Goal: Task Accomplishment & Management: Manage account settings

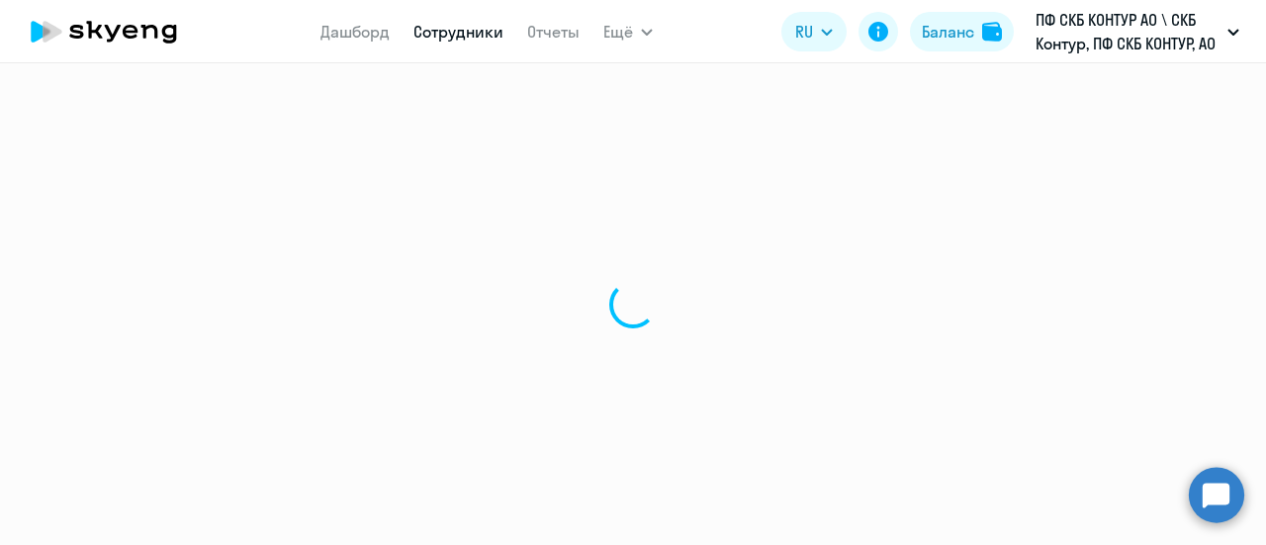
select select "30"
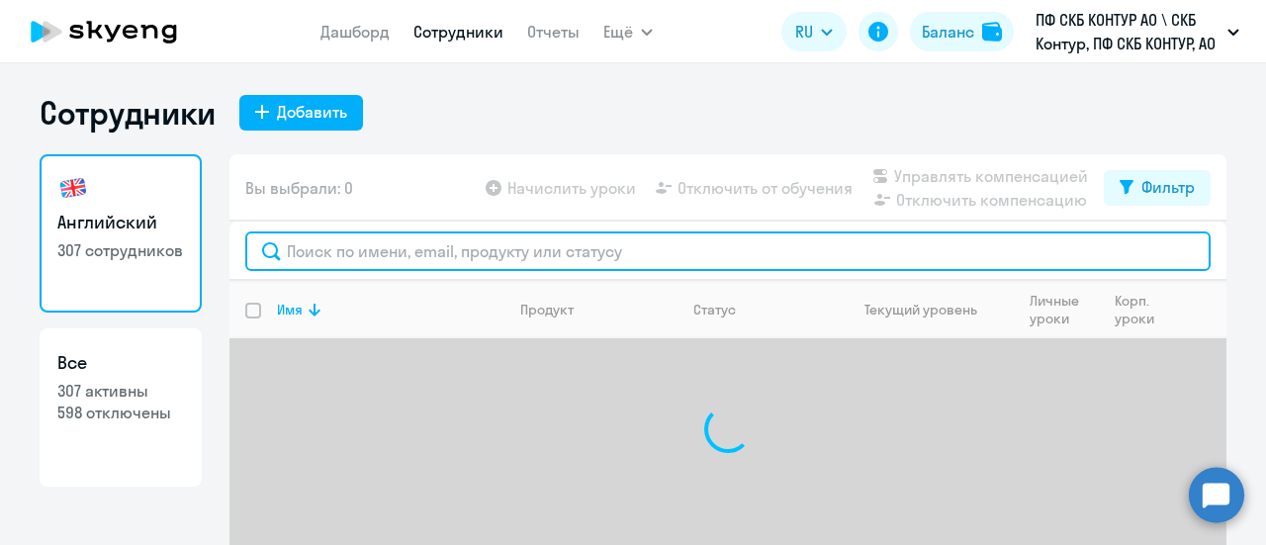
click at [376, 245] on input "text" at bounding box center [727, 251] width 965 height 40
type input "[PERSON_NAME]"
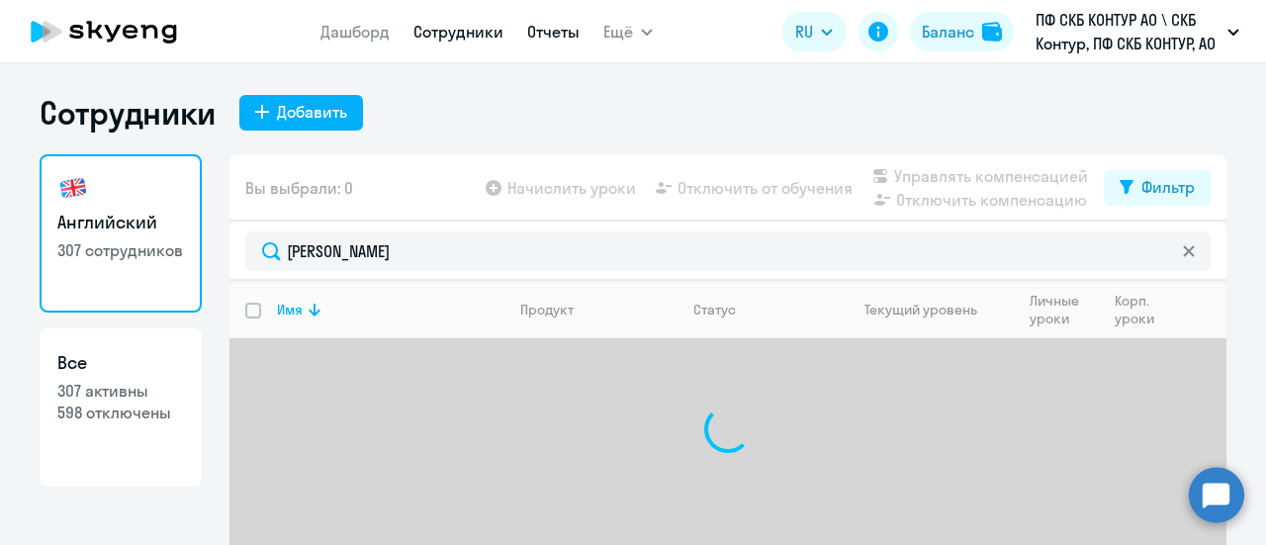
click at [543, 37] on link "Отчеты" at bounding box center [553, 32] width 52 height 20
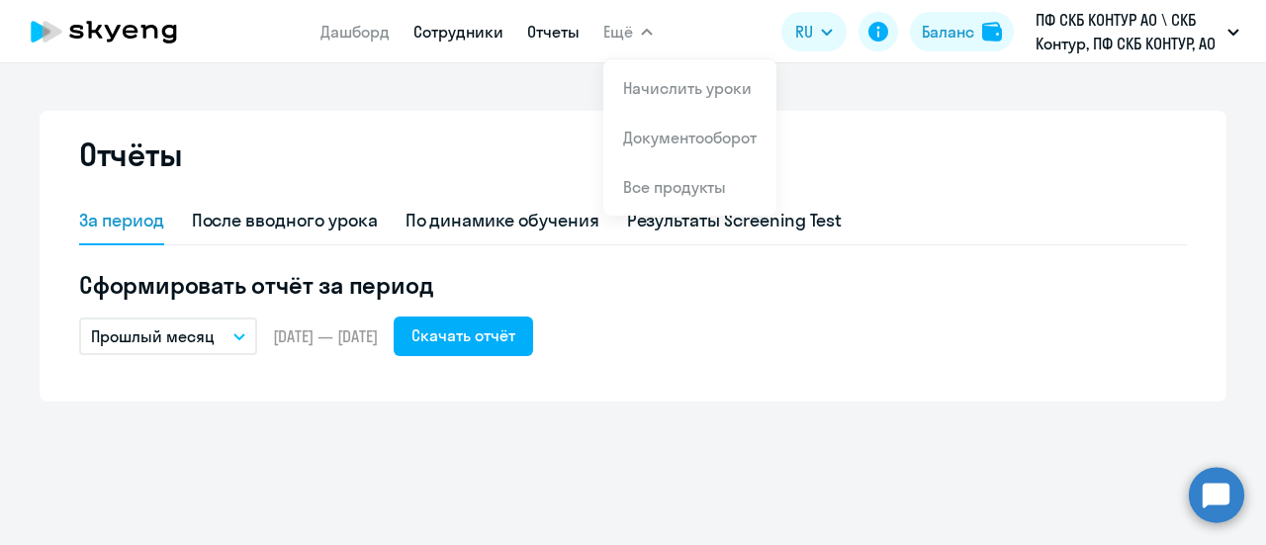
click at [475, 33] on link "Сотрудники" at bounding box center [458, 32] width 90 height 20
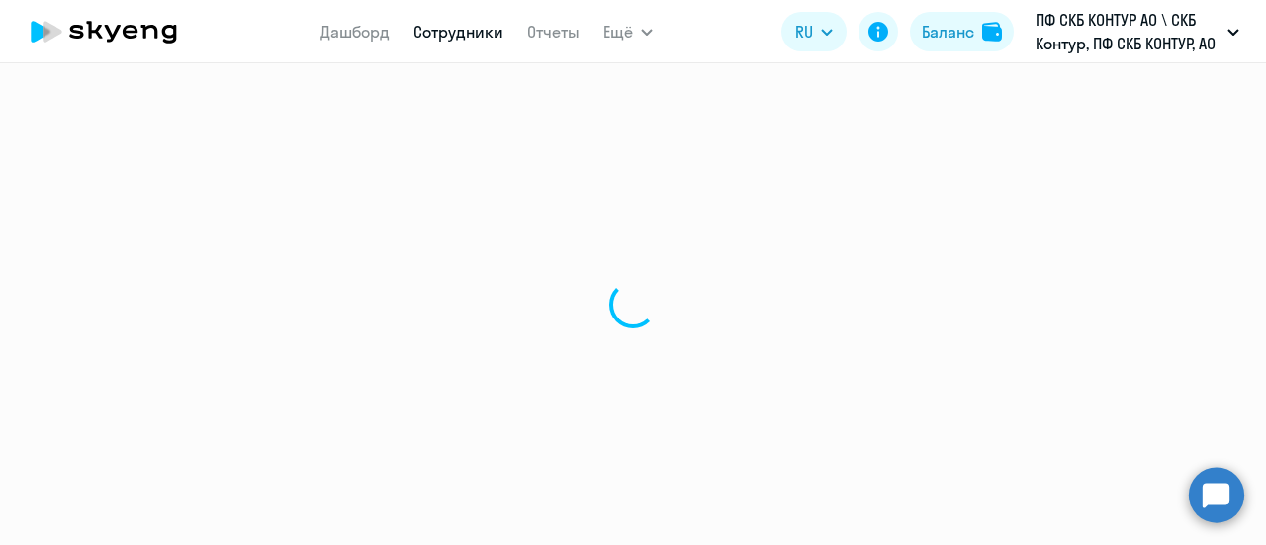
select select "30"
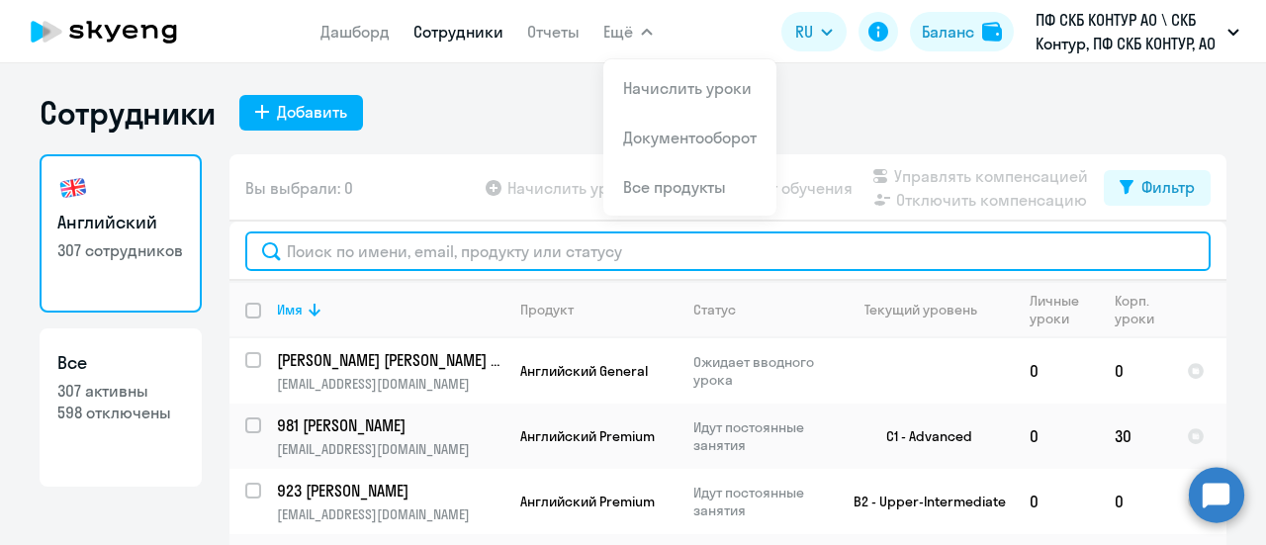
click at [372, 256] on input "text" at bounding box center [727, 251] width 965 height 40
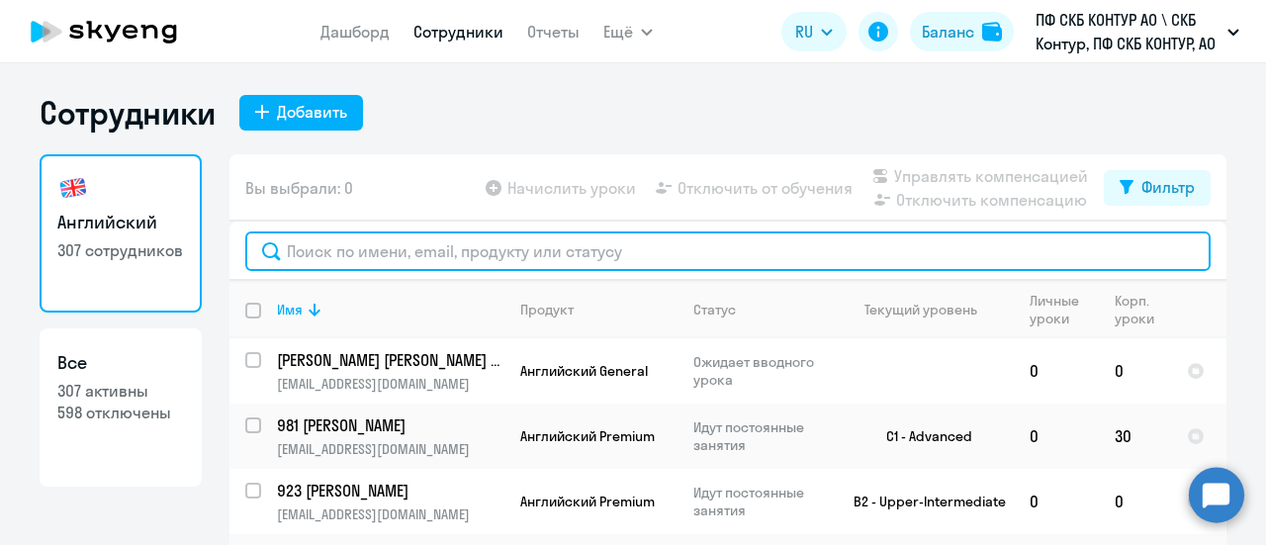
paste input "38118"
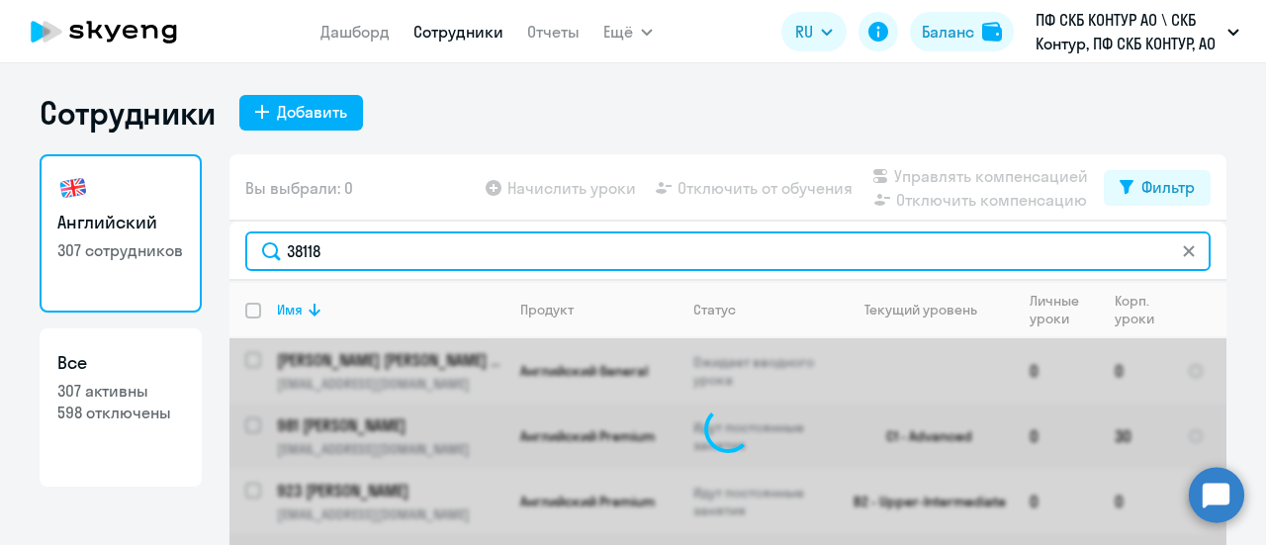
type input "38118"
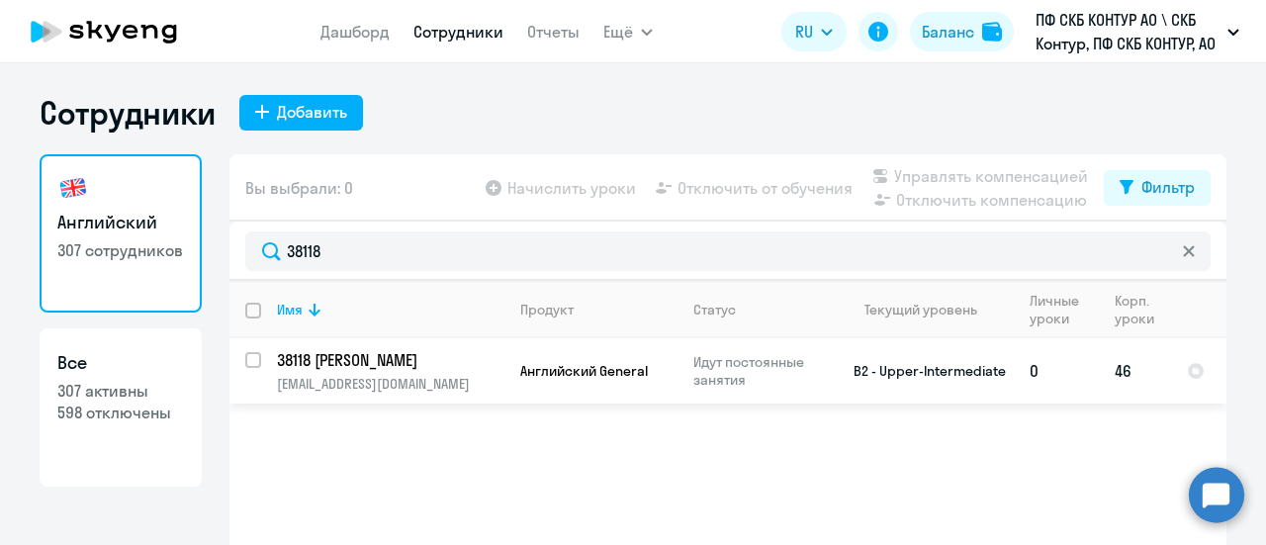
click at [245, 364] on input "select row 22558241" at bounding box center [265, 372] width 40 height 40
checkbox input "true"
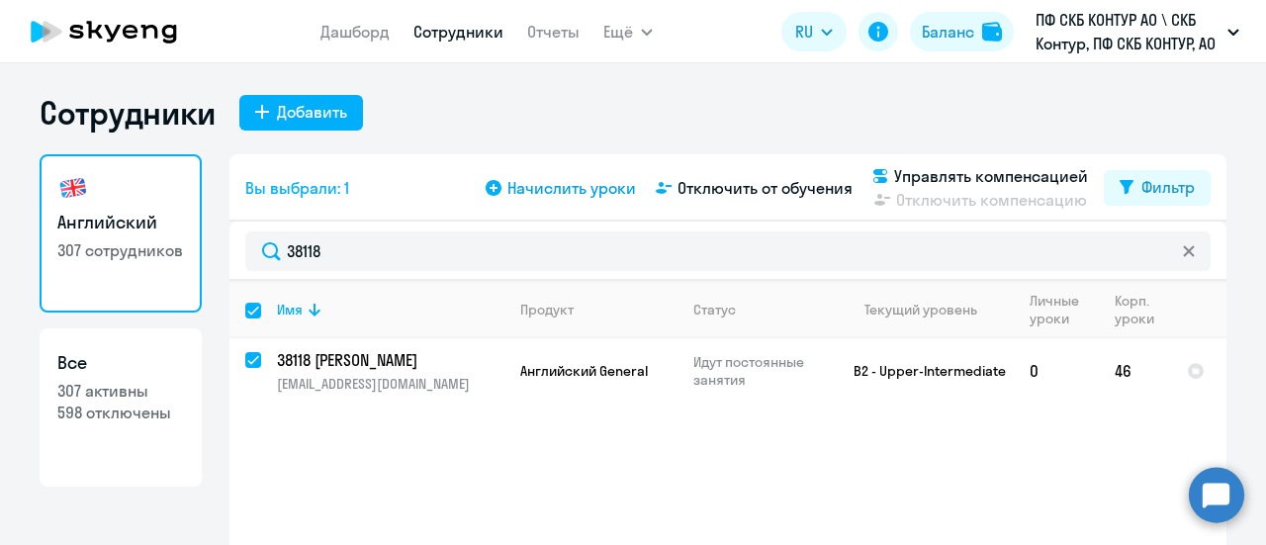
click at [529, 183] on span "Начислить уроки" at bounding box center [571, 188] width 129 height 24
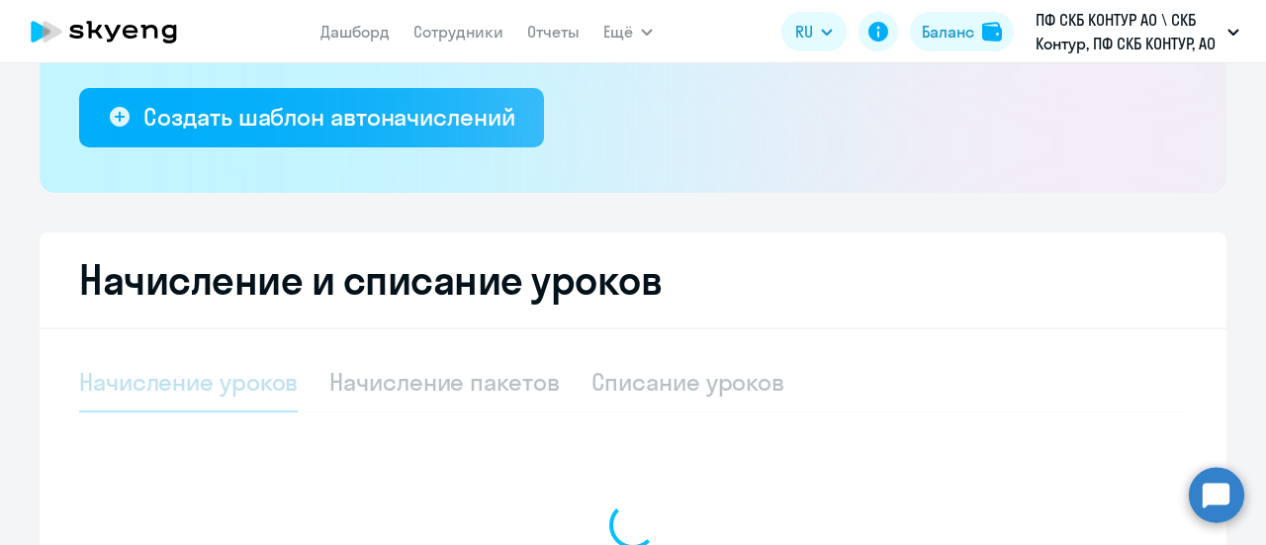
scroll to position [495, 0]
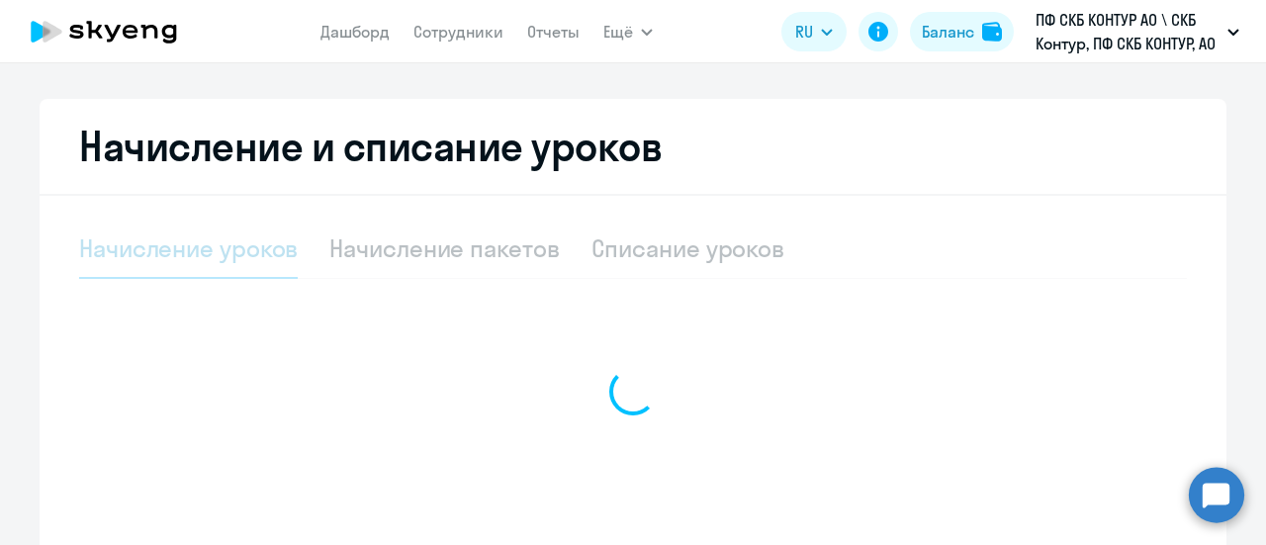
select select "10"
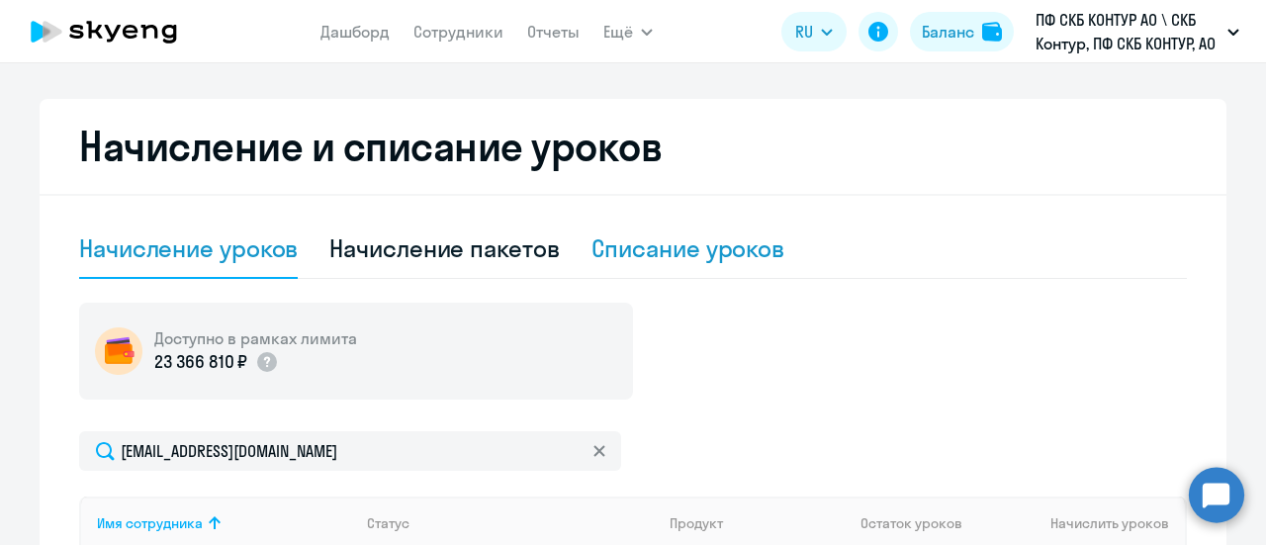
click at [647, 244] on div "Списание уроков" at bounding box center [689, 248] width 194 height 32
select select "10"
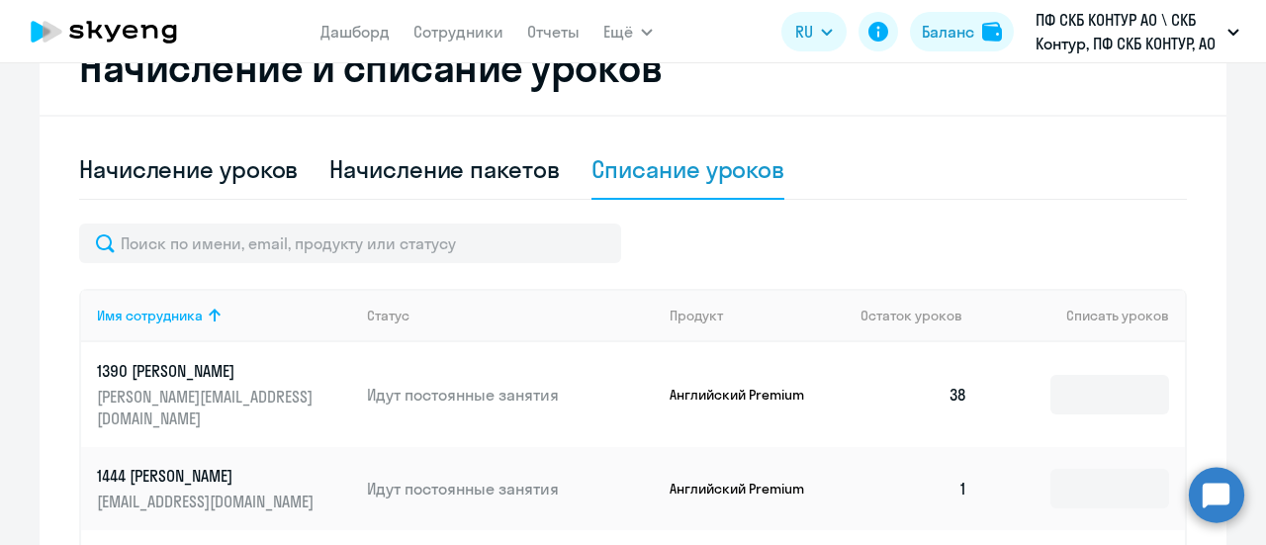
scroll to position [692, 0]
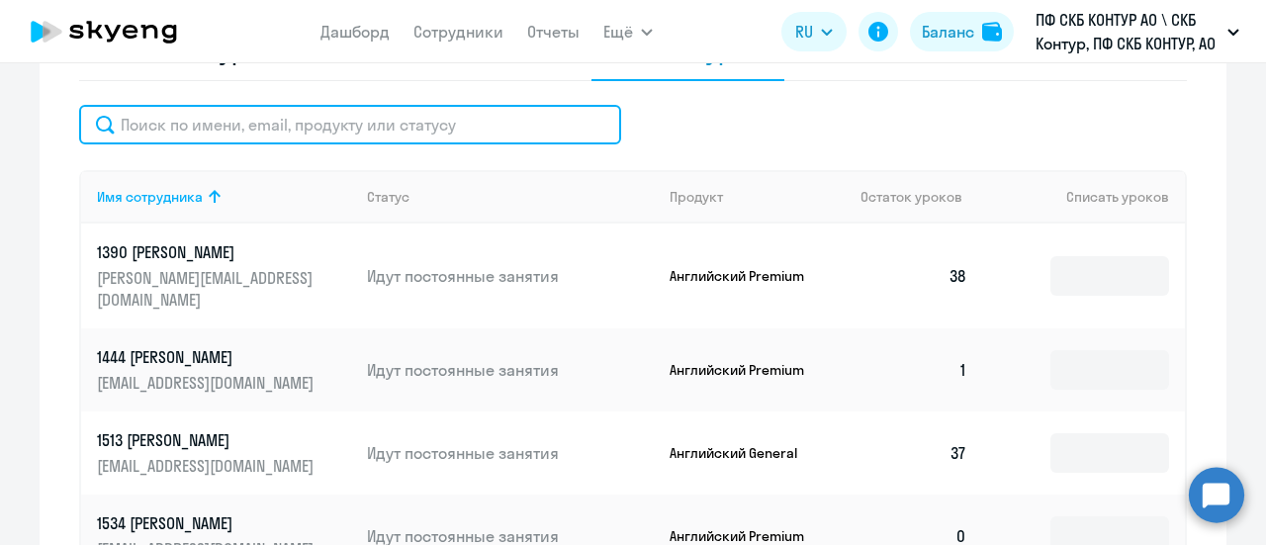
click at [155, 136] on input "text" at bounding box center [350, 125] width 542 height 40
paste input "38118"
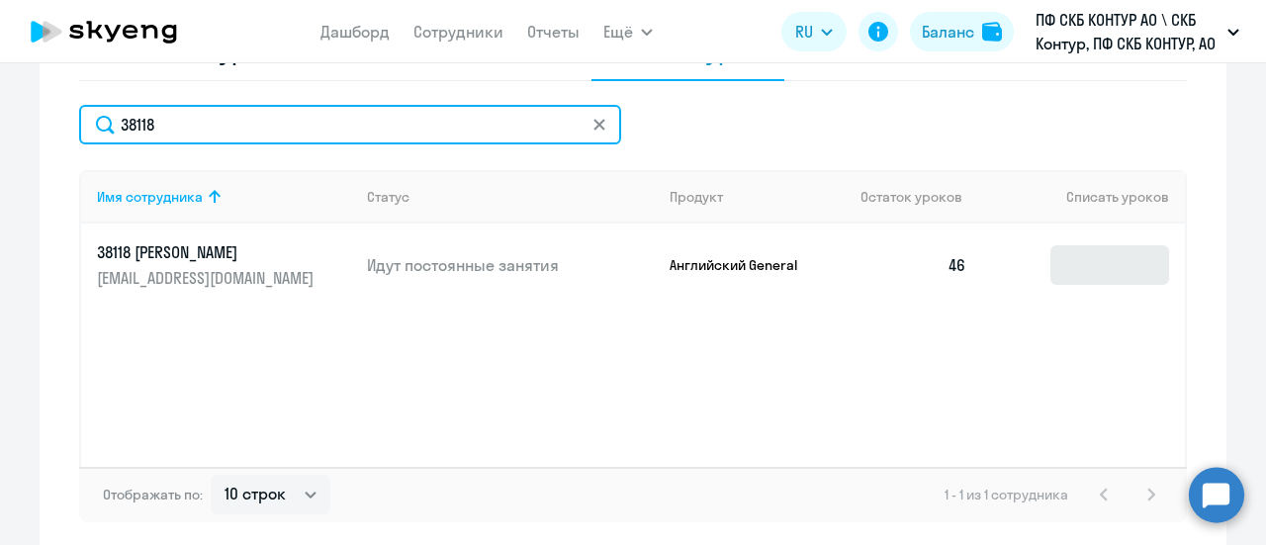
type input "38118"
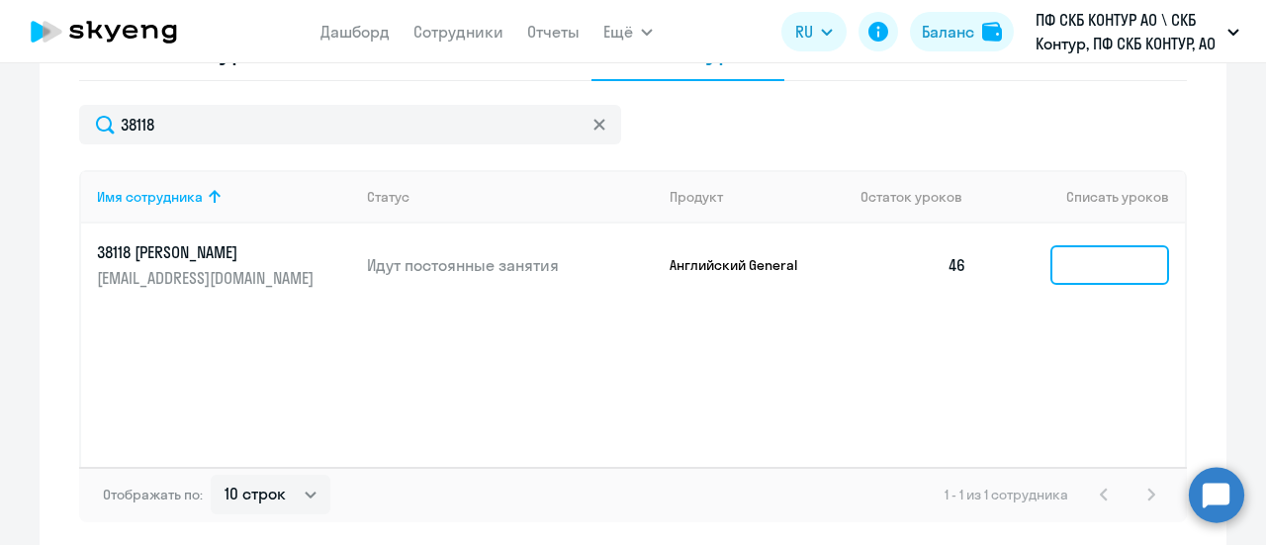
click at [1066, 260] on input at bounding box center [1110, 265] width 119 height 40
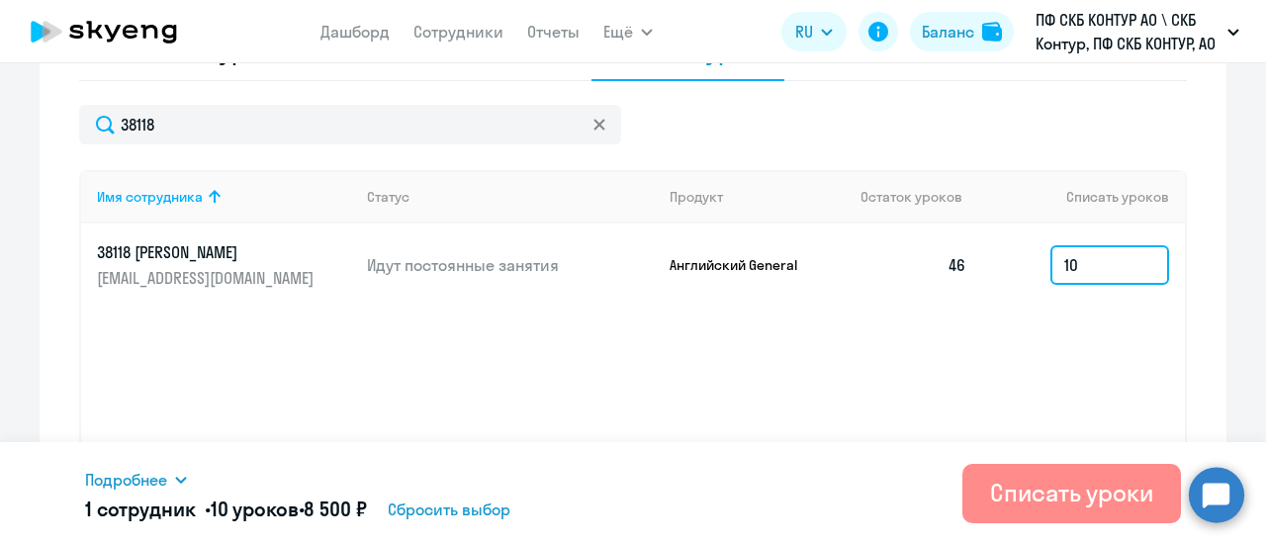
type input "10"
click at [1097, 490] on div "Списать уроки" at bounding box center [1071, 493] width 163 height 32
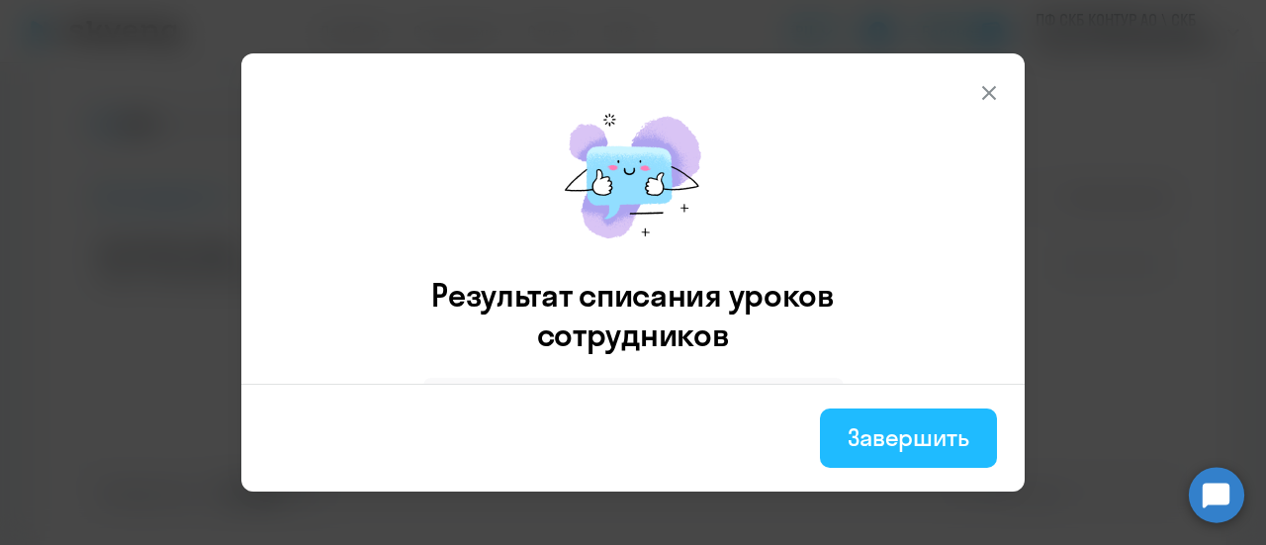
click at [922, 436] on div "Завершить" at bounding box center [909, 437] width 122 height 32
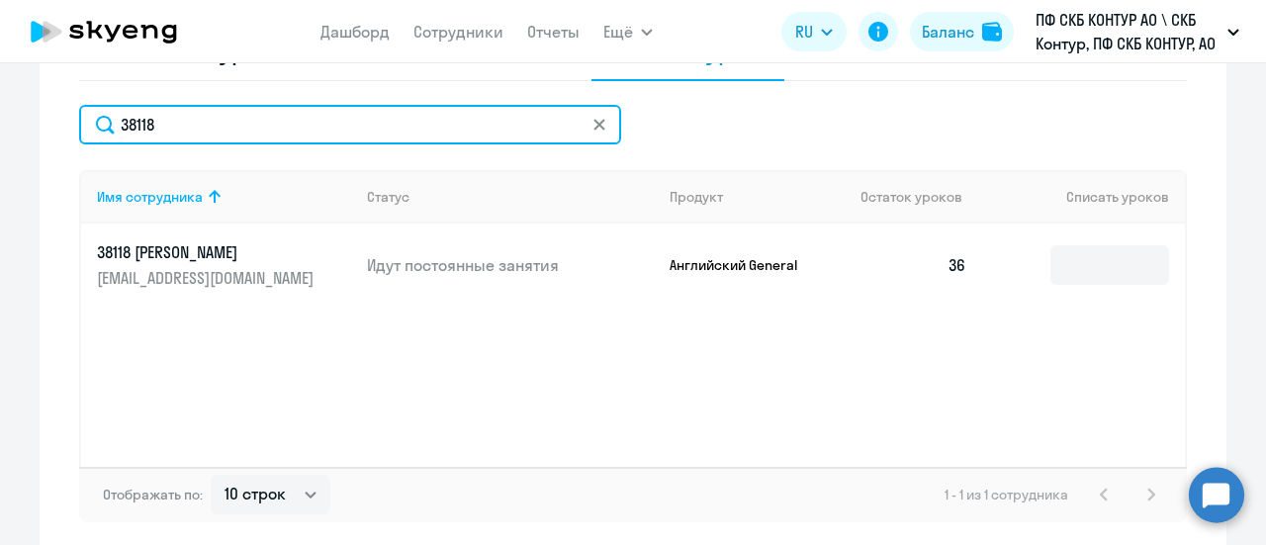
drag, startPoint x: 190, startPoint y: 119, endPoint x: 31, endPoint y: 120, distance: 159.3
paste input "61199"
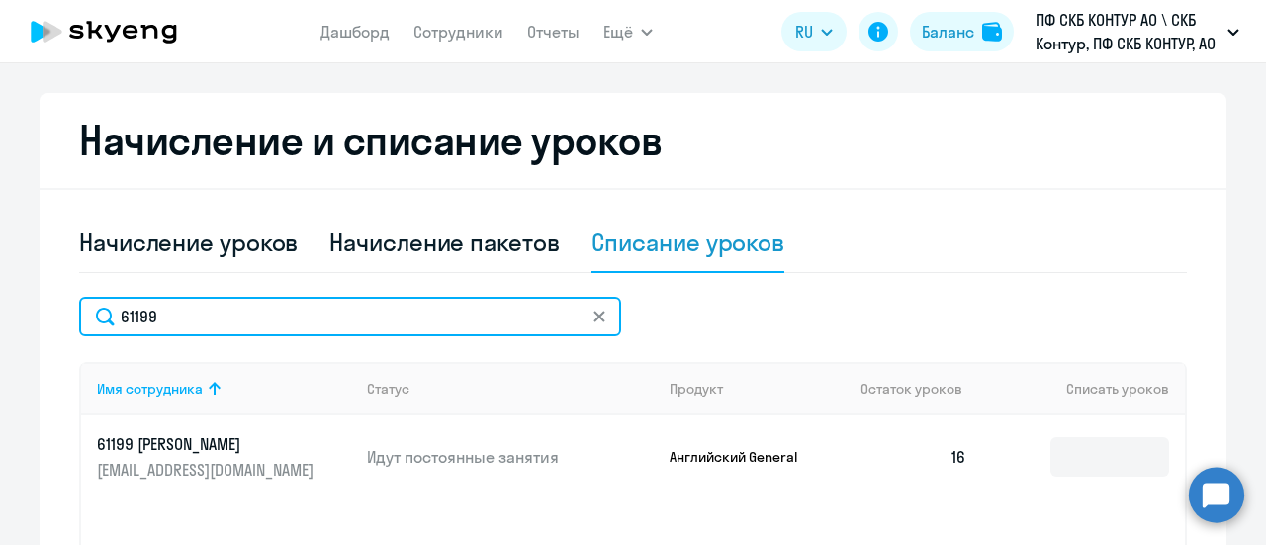
scroll to position [495, 0]
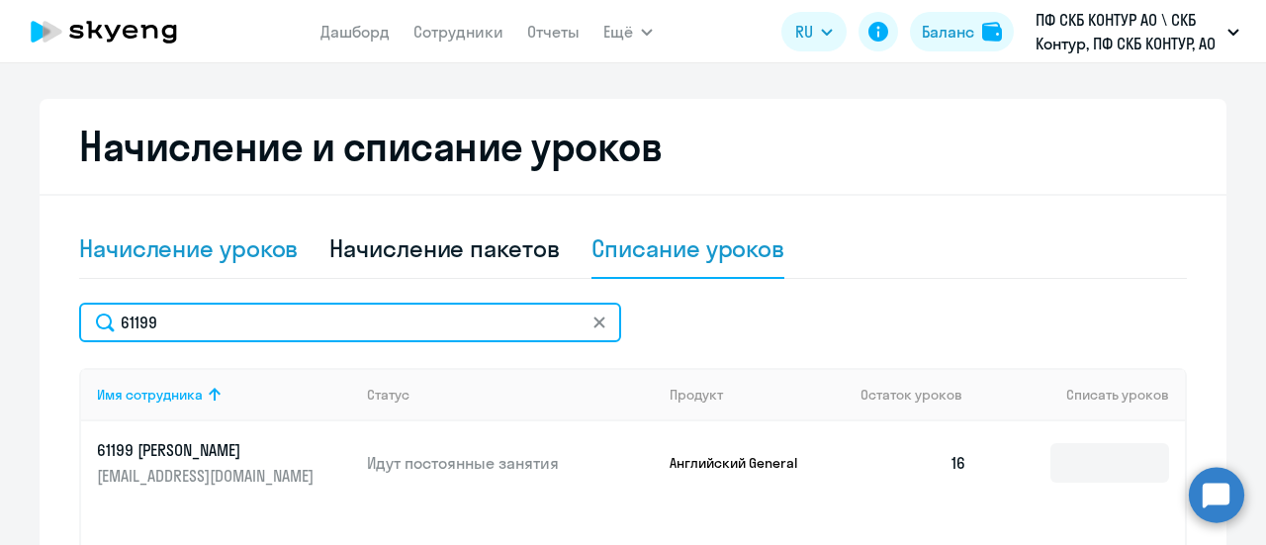
type input "61199"
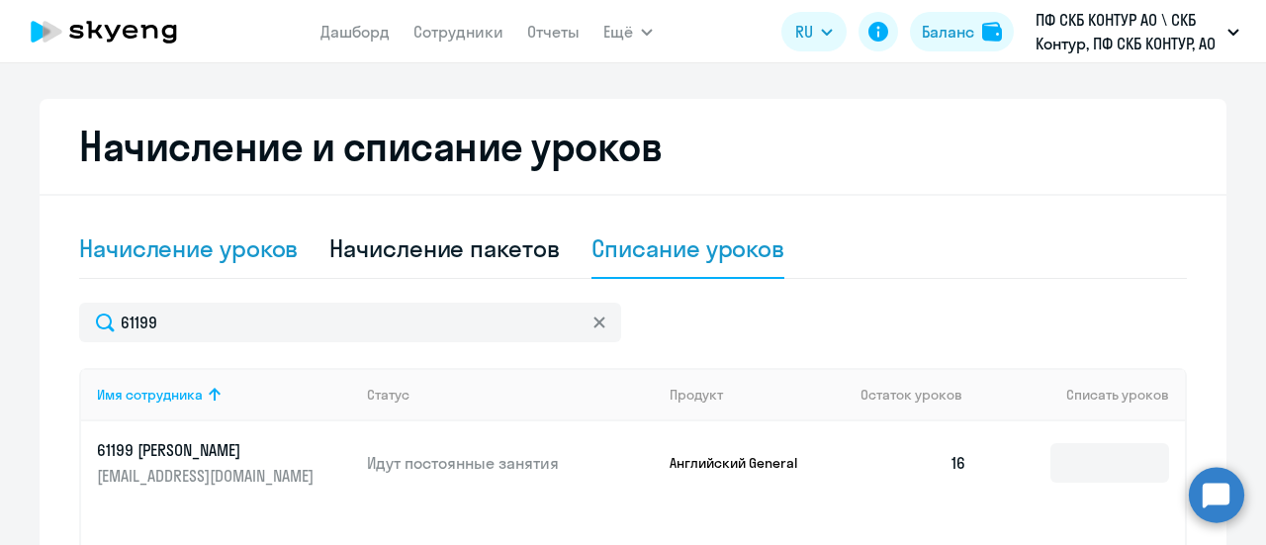
click at [191, 250] on div "Начисление уроков" at bounding box center [188, 248] width 219 height 32
select select "10"
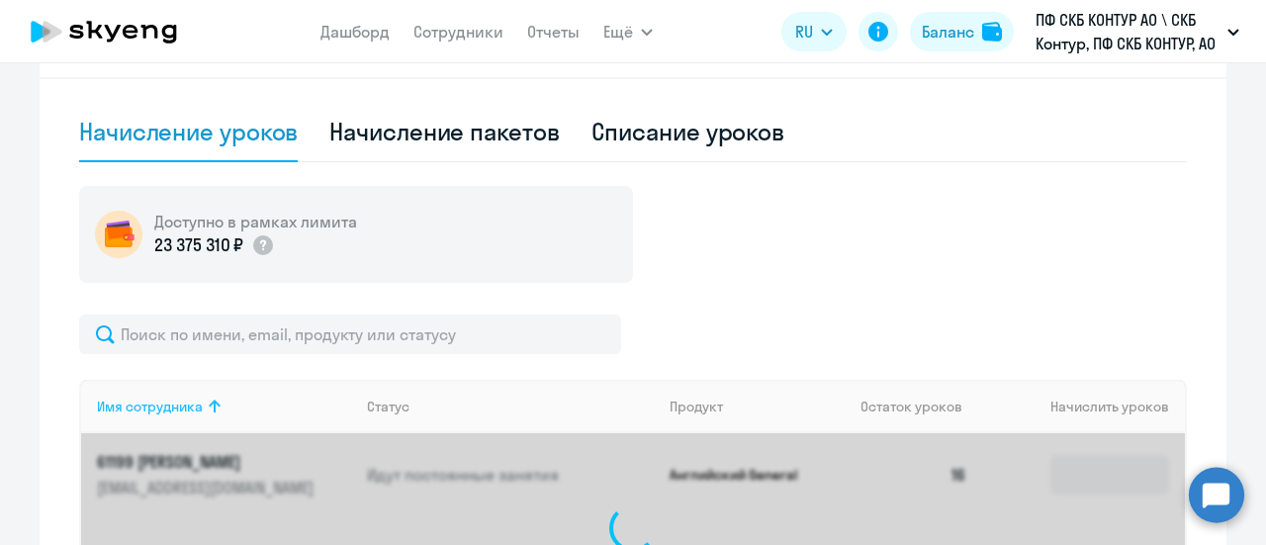
scroll to position [692, 0]
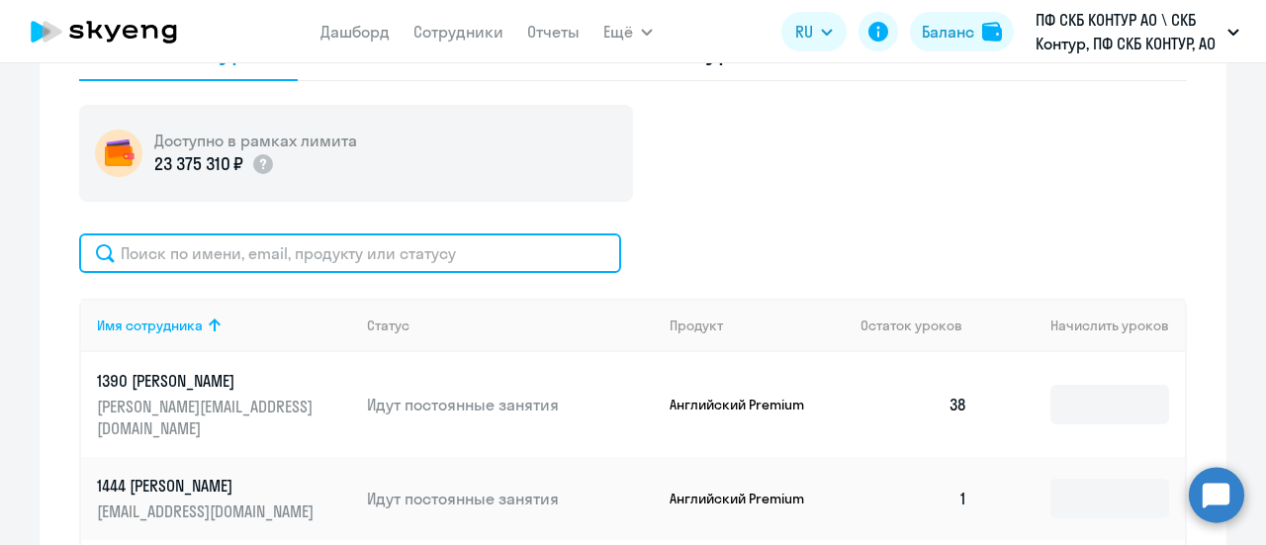
click at [142, 250] on input "text" at bounding box center [350, 253] width 542 height 40
paste input "61199"
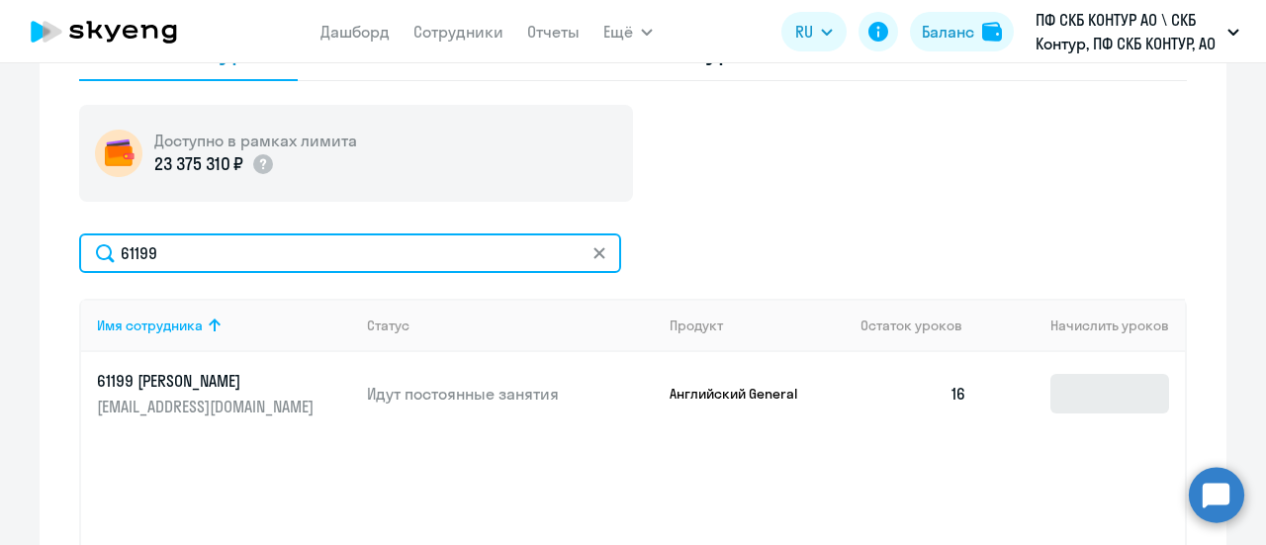
type input "61199"
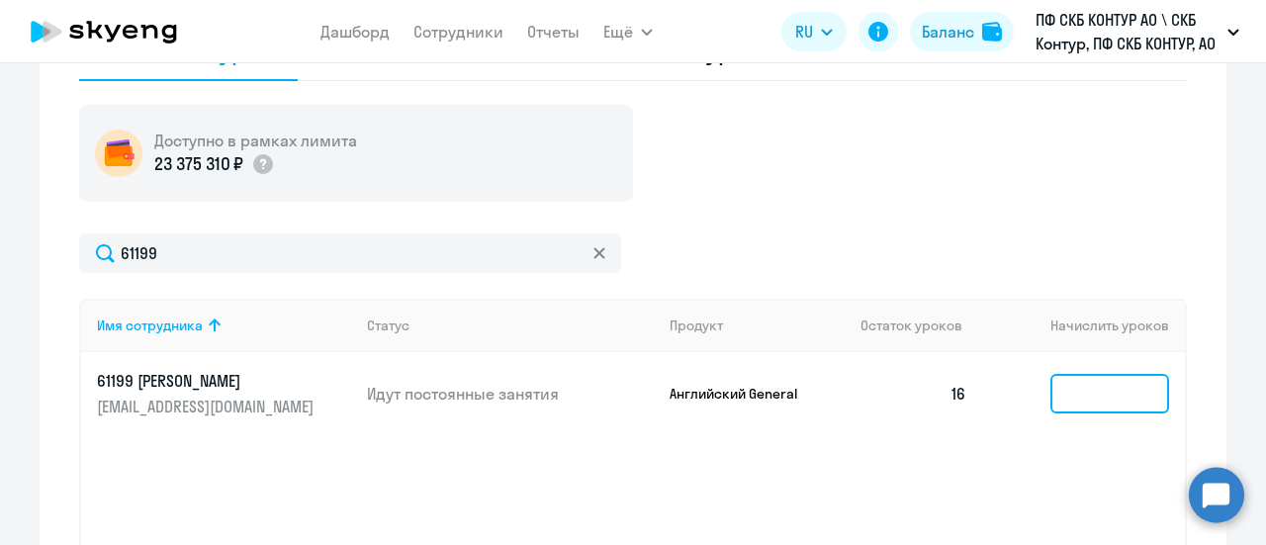
click at [1058, 389] on input at bounding box center [1110, 394] width 119 height 40
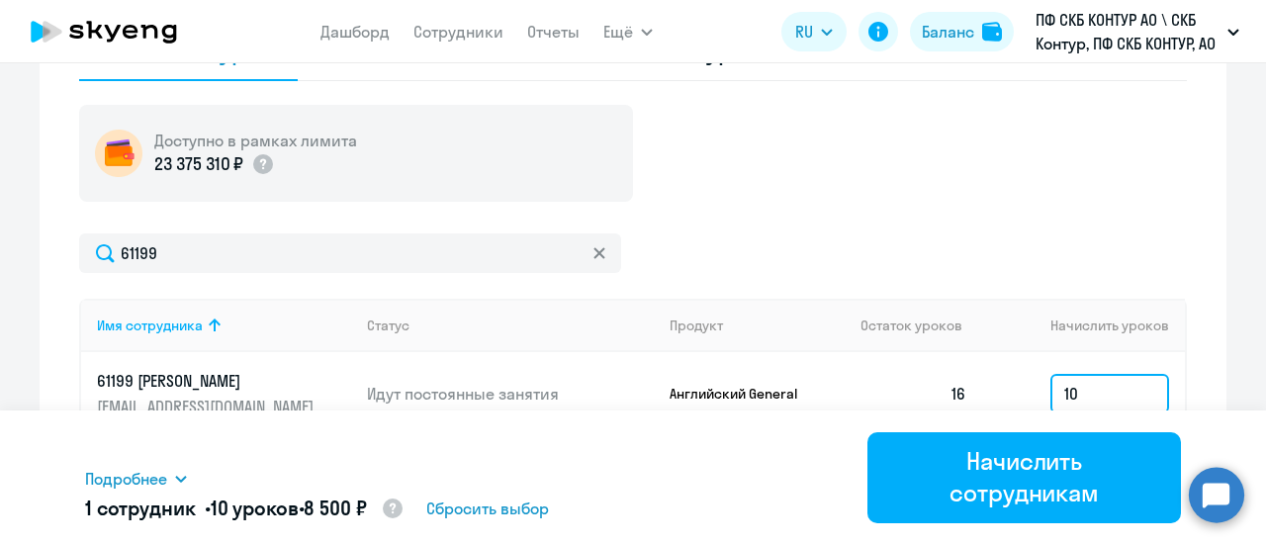
scroll to position [890, 0]
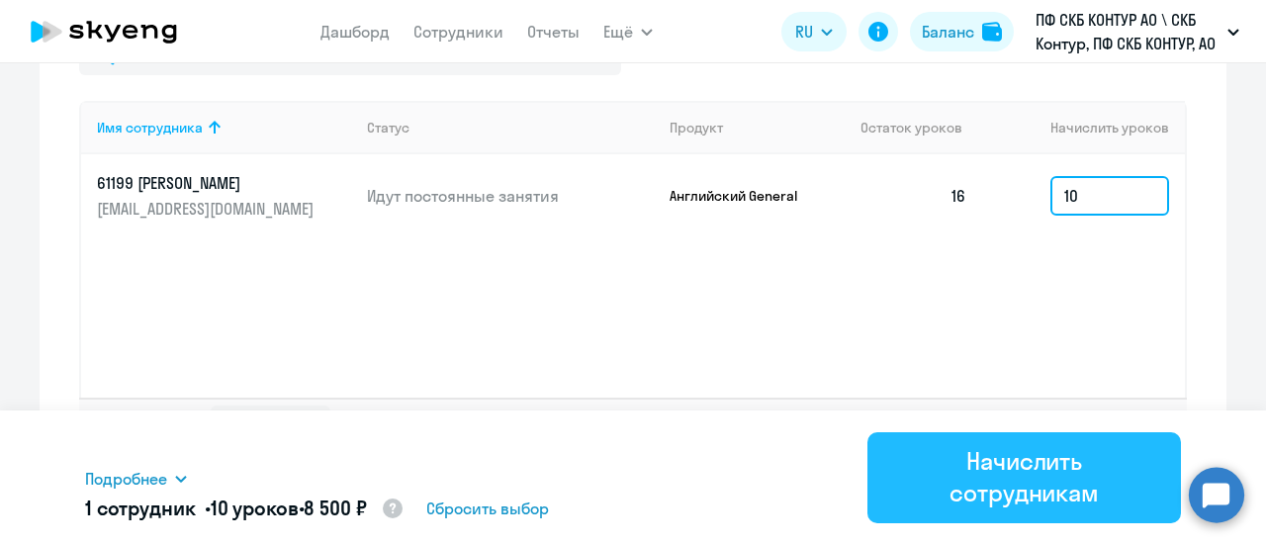
type input "10"
click at [1022, 472] on div "Начислить сотрудникам" at bounding box center [1024, 476] width 258 height 63
